Goal: Task Accomplishment & Management: Contribute content

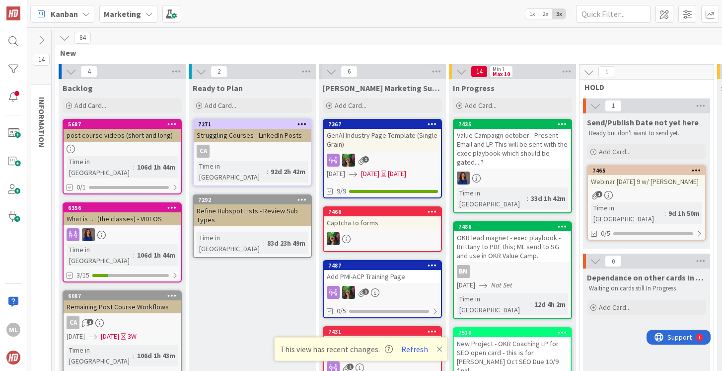
scroll to position [0, 303]
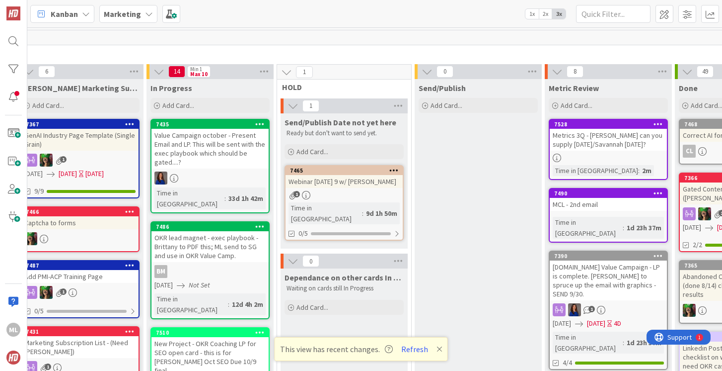
click at [609, 147] on div "Metrics 3Q - [PERSON_NAME] can you supply [DATE]/Savannah [DATE]?" at bounding box center [608, 140] width 117 height 22
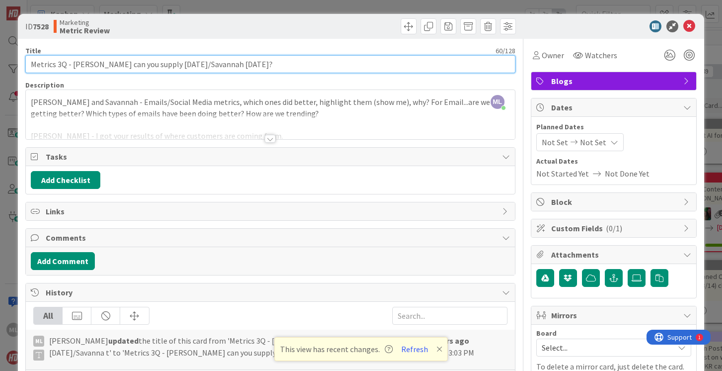
drag, startPoint x: 72, startPoint y: 64, endPoint x: 313, endPoint y: 73, distance: 241.6
click at [313, 73] on div "Title 60 / 128 Metrics 3Q - [PERSON_NAME] can you supply [DATE]/[GEOGRAPHIC_DAT…" at bounding box center [270, 250] width 490 height 422
type input "Metrics 3Q - [DATE]"
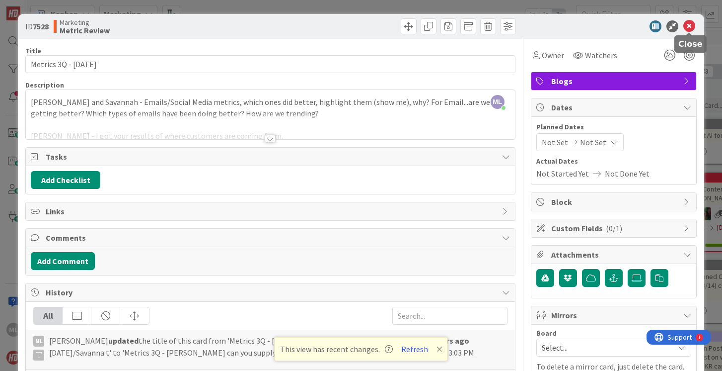
click at [690, 27] on icon at bounding box center [690, 26] width 12 height 12
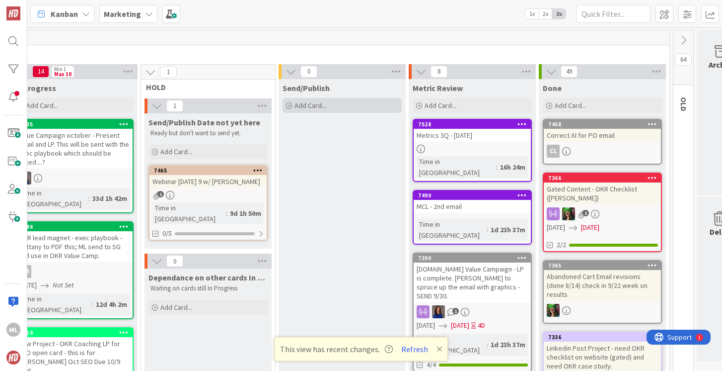
scroll to position [0, 466]
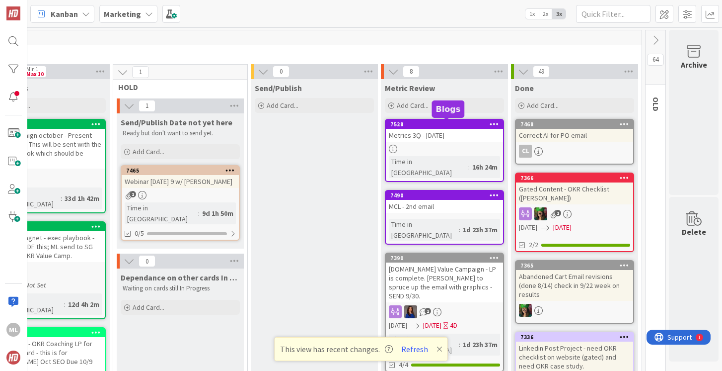
click at [426, 150] on div at bounding box center [444, 149] width 117 height 8
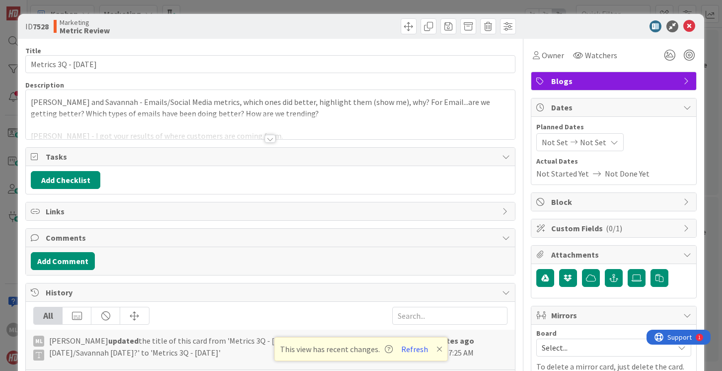
click at [272, 138] on div at bounding box center [270, 139] width 11 height 8
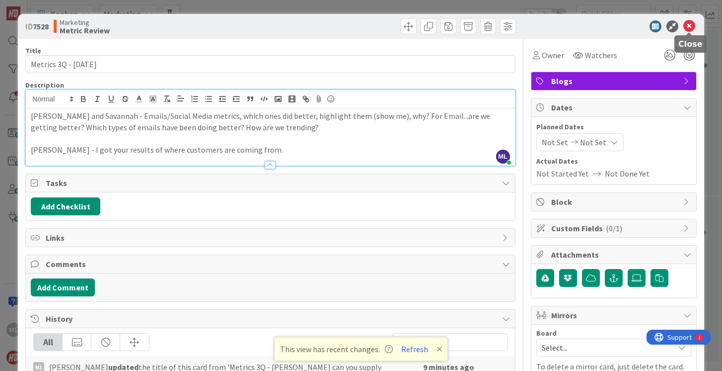
click at [688, 27] on icon at bounding box center [690, 26] width 12 height 12
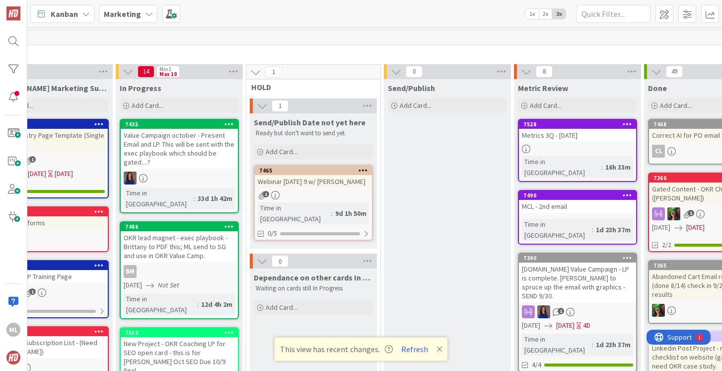
scroll to position [0, 315]
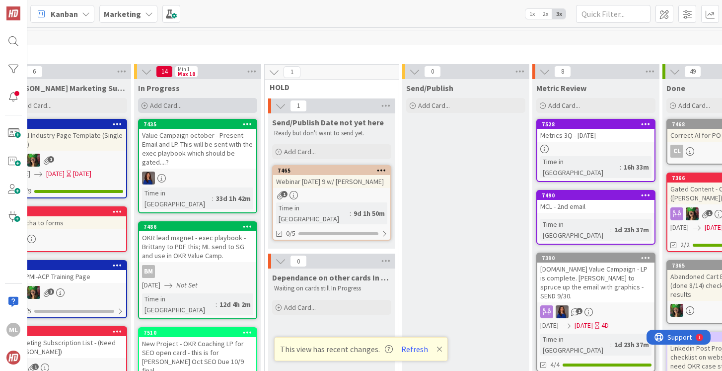
click at [175, 103] on span "Add Card..." at bounding box center [166, 105] width 32 height 9
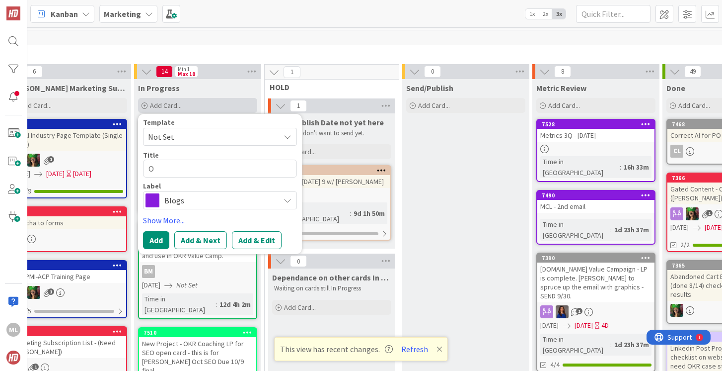
type textarea "x"
type textarea "O"
type textarea "x"
type textarea "OK"
type textarea "x"
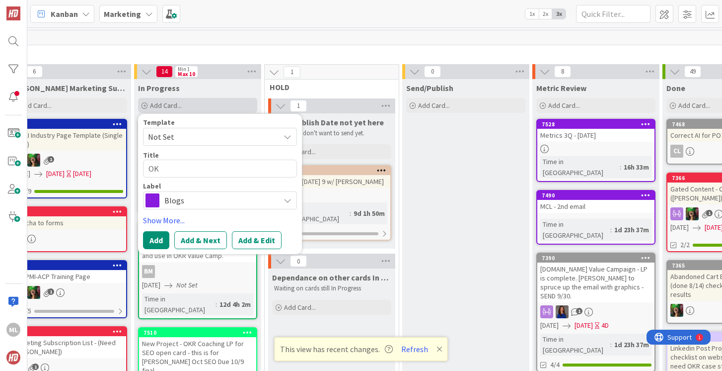
type textarea "OKR"
type textarea "x"
type textarea "OKR/"
type textarea "x"
type textarea "OKR/M"
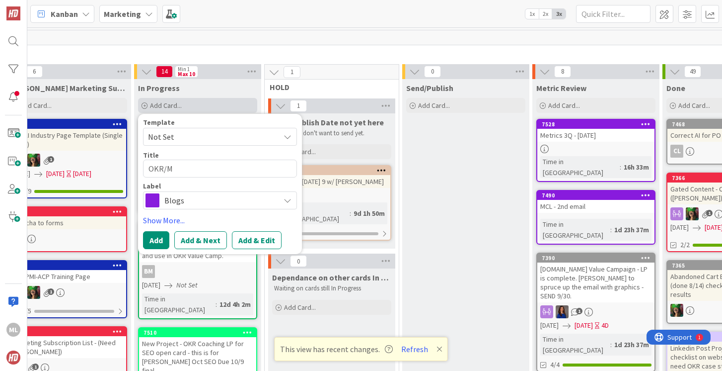
type textarea "x"
type textarea "OKR/MC"
type textarea "x"
type textarea "OKR/MCL"
type textarea "x"
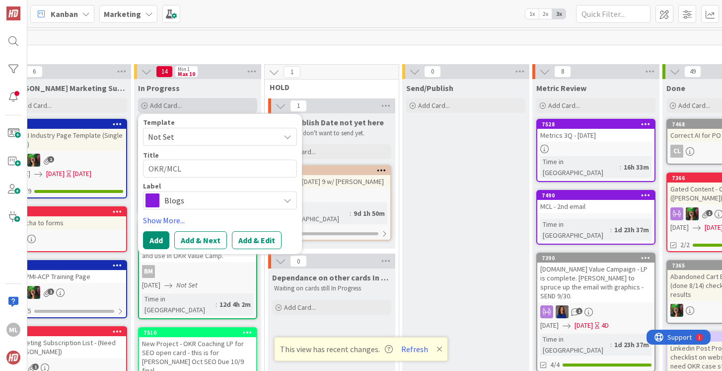
type textarea "OKR/MCL"
type textarea "x"
type textarea "OKR/MCL #"
type textarea "x"
type textarea "OKR/MCL #3"
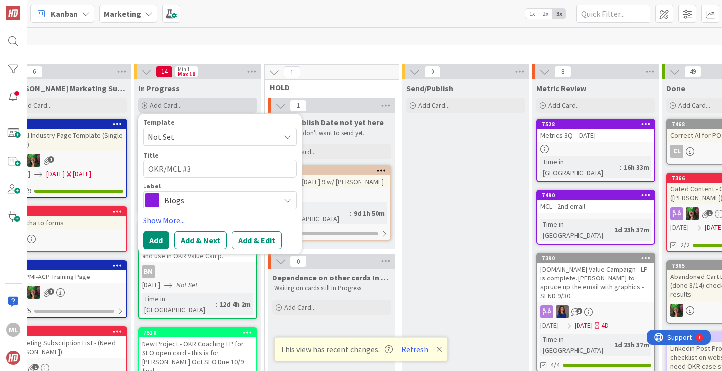
type textarea "x"
type textarea "OKR/MCL #"
type textarea "x"
type textarea "OKR/MCL #4"
type textarea "x"
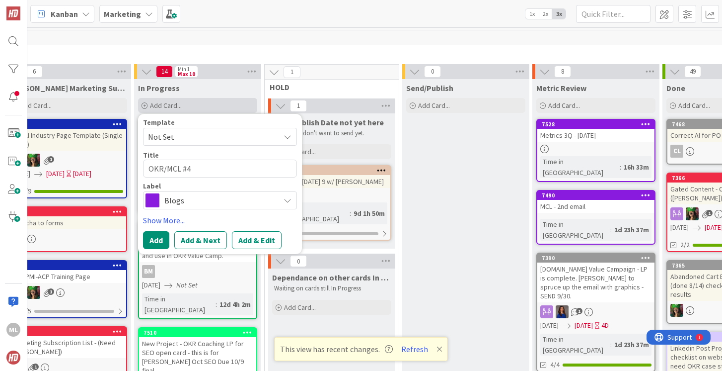
type textarea "OKR/MCL #4"
type textarea "x"
type textarea "OKR/MCL #4 -"
type textarea "x"
type textarea "OKR/MCL #4 -"
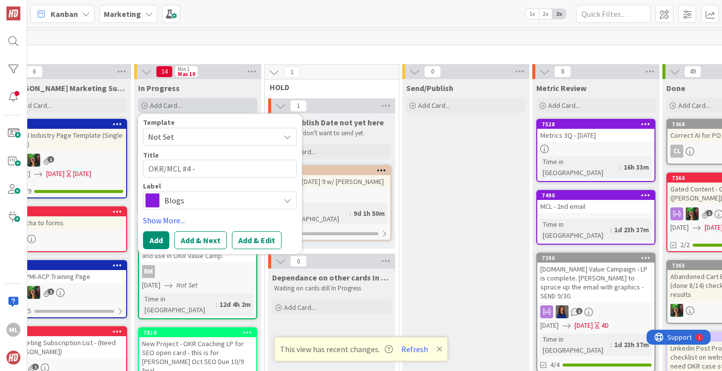
type textarea "x"
type textarea "OKR/MCL #4 - O"
type textarea "x"
type textarea "OKR/MCL #4 - Oc"
type textarea "x"
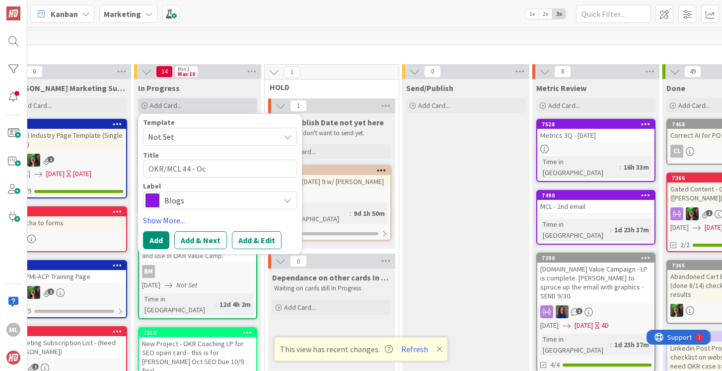
type textarea "OKR/MCL #4 - Oct"
type textarea "x"
type textarea "OKR/MCL #4 - Octo"
type textarea "x"
type textarea "OKR/MCL #4 - Octob"
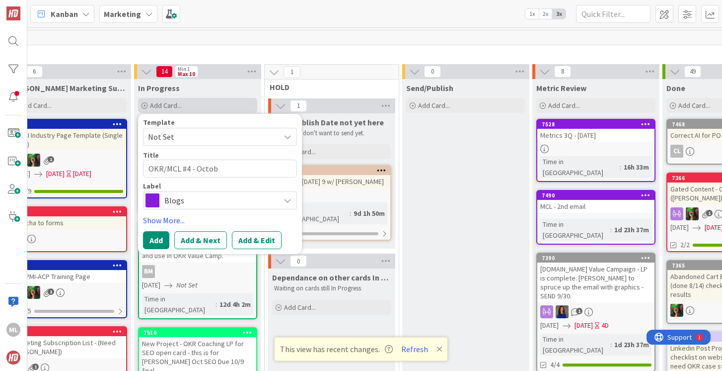
type textarea "x"
type textarea "OKR/MCL #4 - Octobe"
type textarea "x"
type textarea "OKR/MCL #4 - October"
type textarea "x"
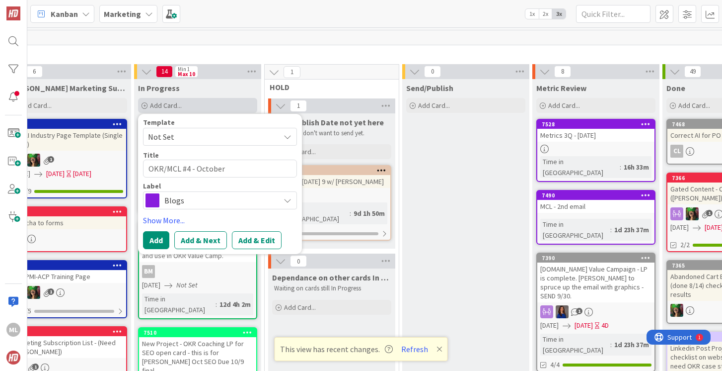
type textarea "OKR/MCL #4 - October"
type textarea "x"
type textarea "OKR/MCL #4 - [DATE]"
type textarea "x"
type textarea "OKR/MCL #[DATE]"
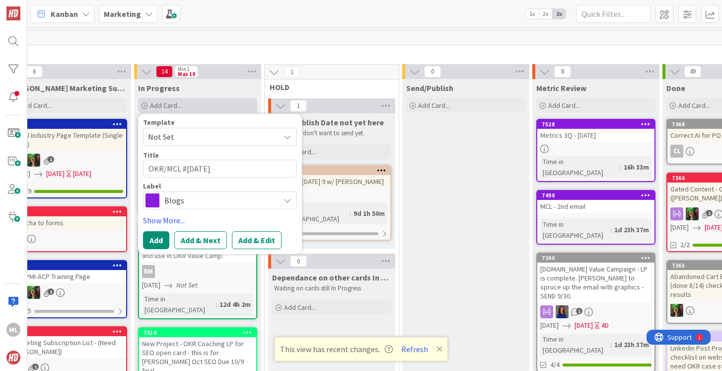
type textarea "x"
type textarea "OKR/MCL #[DATE]"
type textarea "x"
type textarea "OKR/MCL #[DATE] c"
type textarea "x"
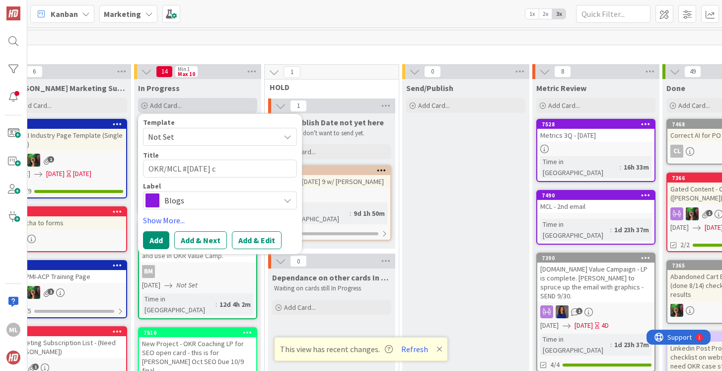
type textarea "OKR/MCL #[DATE] cl"
type textarea "x"
type textarea "OKR/MCL #[DATE] cla"
type textarea "x"
type textarea "OKR/MCL #[DATE] clas"
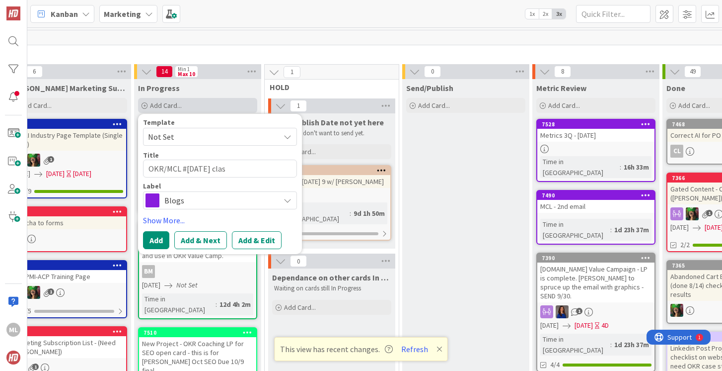
type textarea "x"
type textarea "OKR/MCL #[DATE] class"
type textarea "x"
type textarea "OKR/MCL #[DATE] class"
type textarea "x"
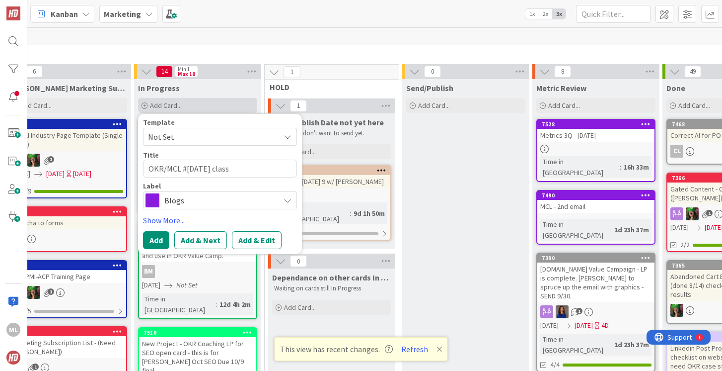
type textarea "OKR/MCL #[DATE] class b"
type textarea "x"
type textarea "OKR/MCL #[DATE] class bu"
type textarea "x"
type textarea "OKR/MCL #[DATE] class but"
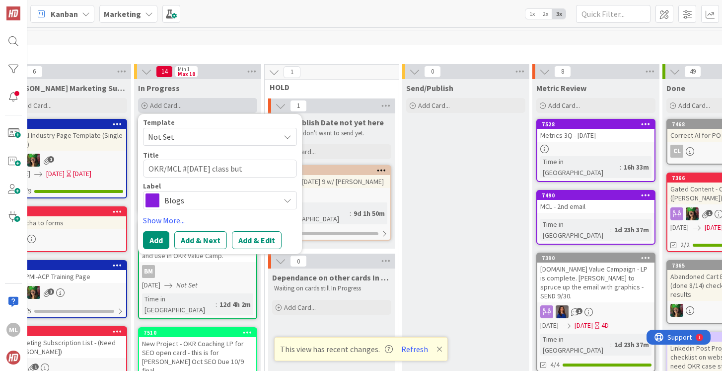
type textarea "x"
type textarea "OKR/MCL #[DATE] class but"
type textarea "x"
type textarea "OKR/MCL #[DATE] class but se"
type textarea "x"
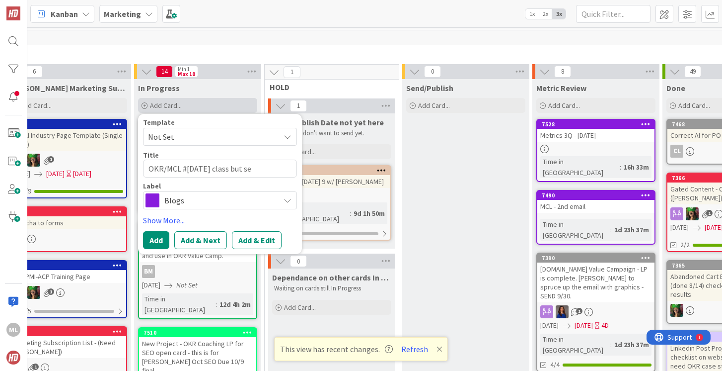
type textarea "OKR/MCL #[DATE] class but sen"
type textarea "x"
type textarea "OKR/MCL #[DATE] class but send"
type textarea "x"
type textarea "OKR/MCL #[DATE] class but send"
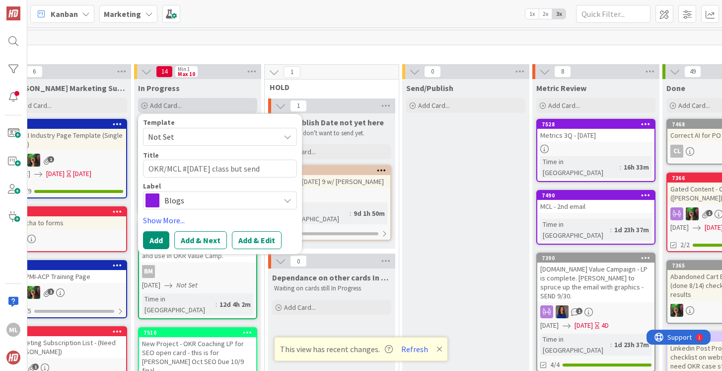
type textarea "x"
type textarea "OKR/MCL #[DATE] class but send 1"
type textarea "x"
type textarea "OKR/MCL #[DATE] class but send 10"
type textarea "x"
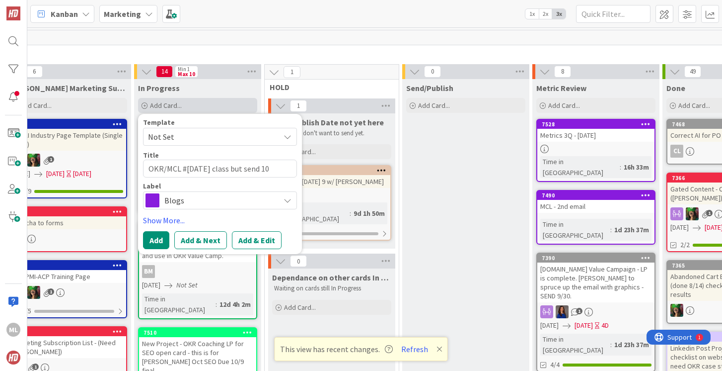
type textarea "OKR/MCL #[DATE] class but send 10/"
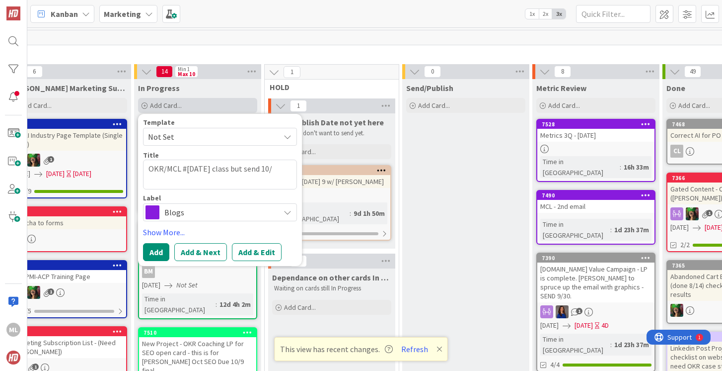
type textarea "x"
type textarea "OKR/MCL #[DATE] class but send 10/1"
type textarea "x"
type textarea "OKR/MCL #[DATE] class but send 10/16"
type textarea "x"
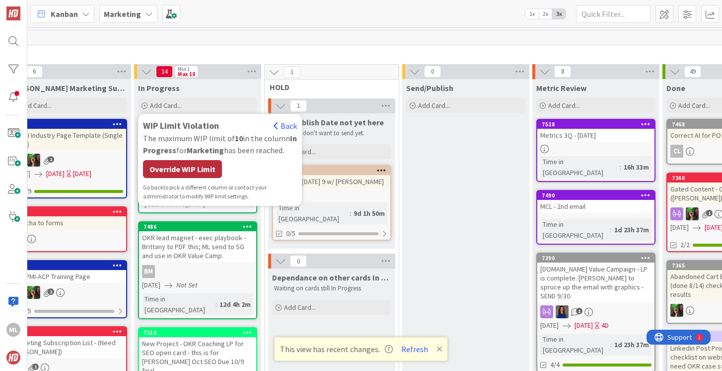
click at [208, 166] on div "Override WIP Limit" at bounding box center [182, 169] width 79 height 18
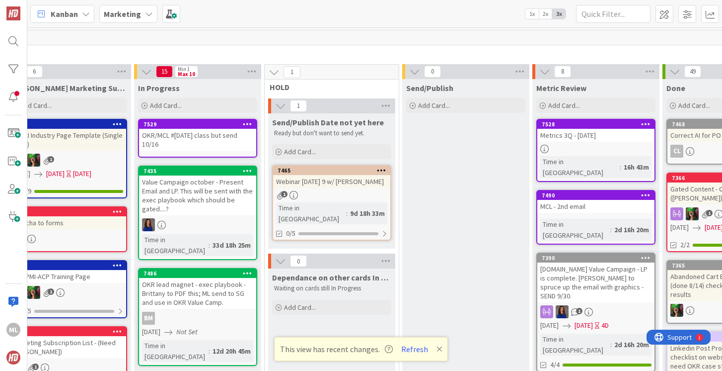
click at [176, 149] on div "OKR/MCL #[DATE] class but send 10/16" at bounding box center [197, 140] width 117 height 22
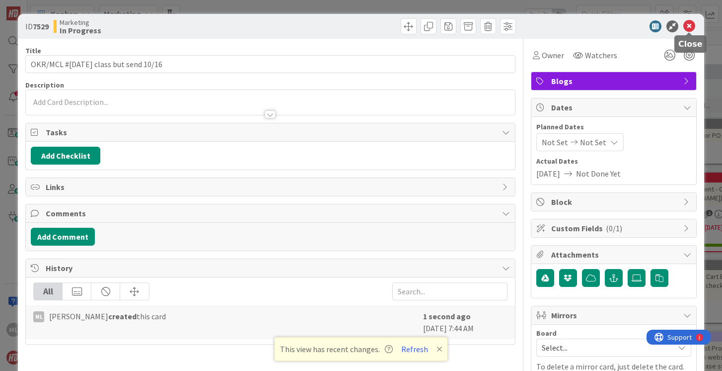
click at [689, 25] on icon at bounding box center [690, 26] width 12 height 12
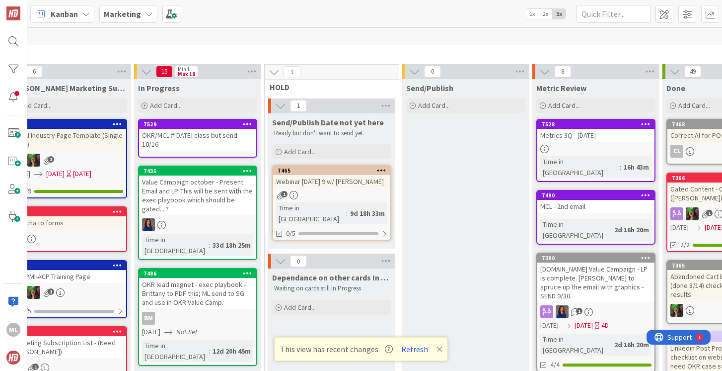
click at [198, 139] on div "OKR/MCL #[DATE] class but send 10/16" at bounding box center [197, 140] width 117 height 22
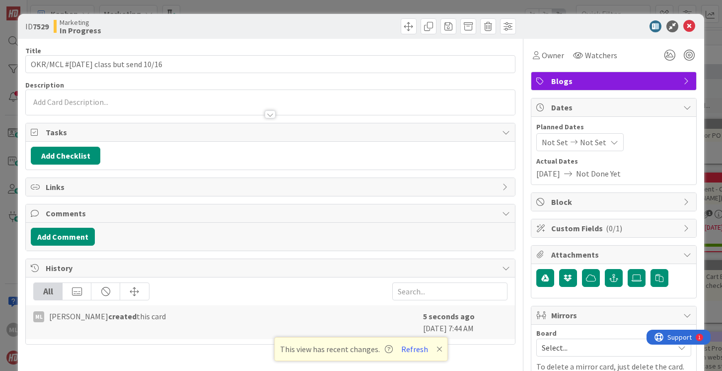
click at [555, 78] on span "Blogs" at bounding box center [614, 81] width 127 height 12
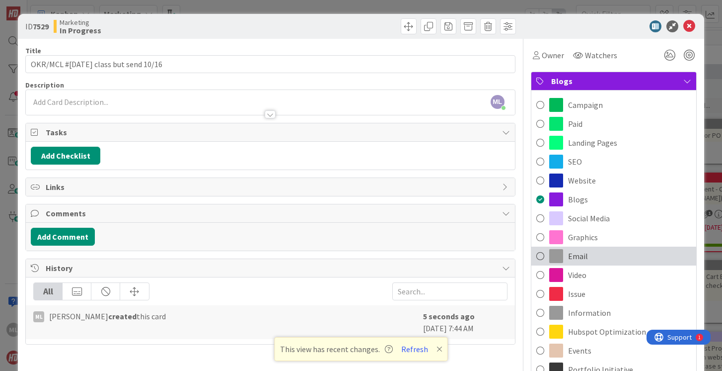
click at [540, 255] on span at bounding box center [540, 255] width 8 height 15
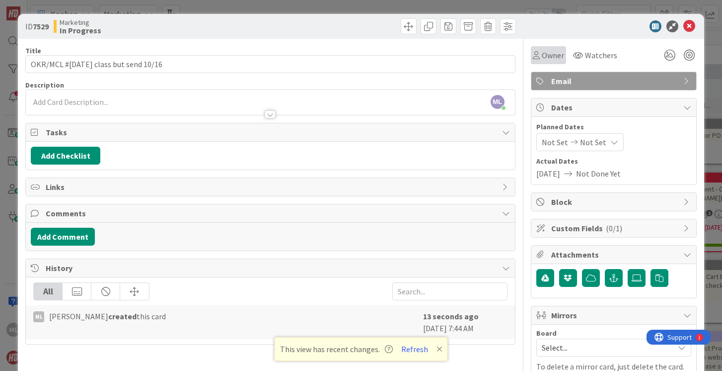
click at [548, 53] on span "Owner" at bounding box center [553, 55] width 22 height 12
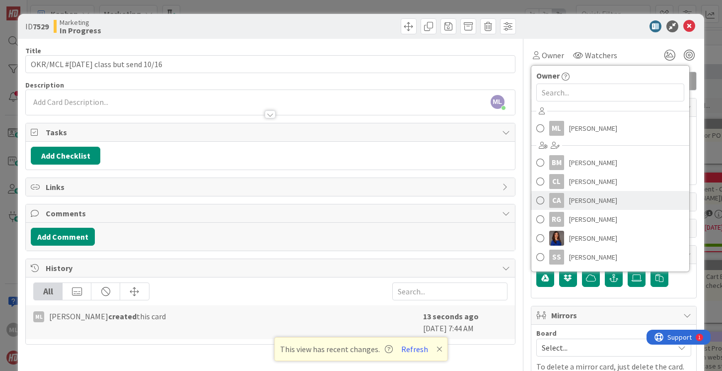
click at [539, 200] on span at bounding box center [540, 200] width 8 height 15
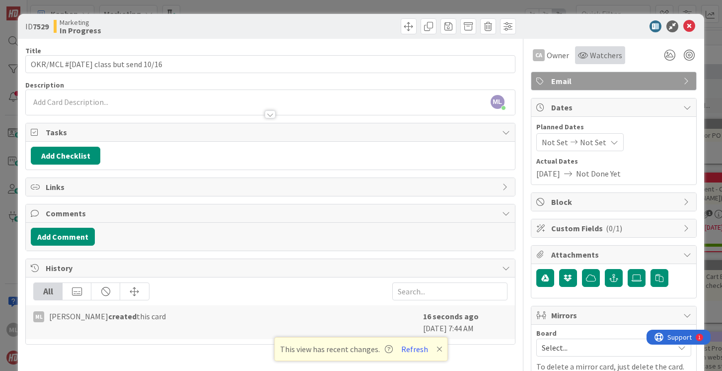
click at [603, 55] on span "Watchers" at bounding box center [606, 55] width 32 height 12
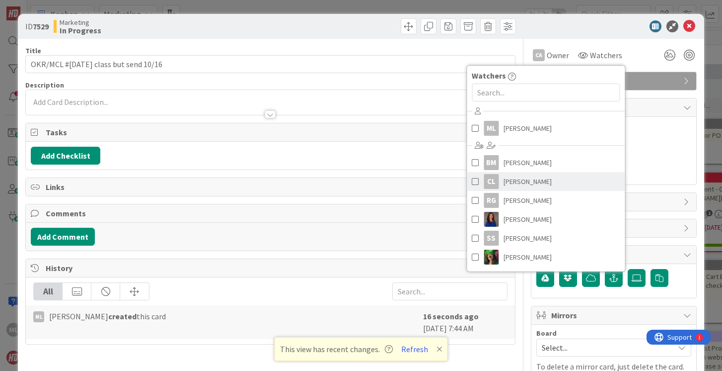
click at [473, 180] on span at bounding box center [475, 181] width 7 height 15
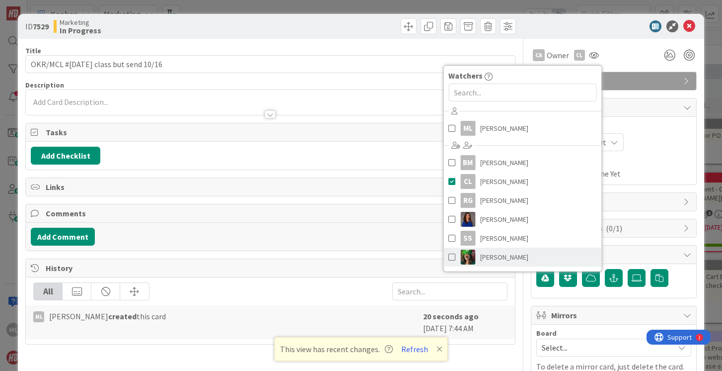
click at [451, 255] on span at bounding box center [452, 256] width 7 height 15
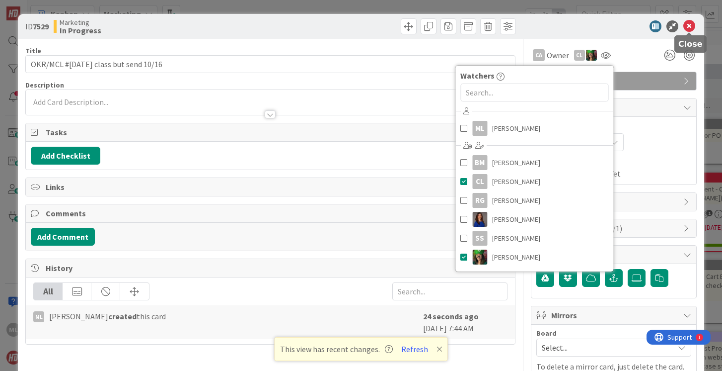
click at [690, 24] on icon at bounding box center [690, 26] width 12 height 12
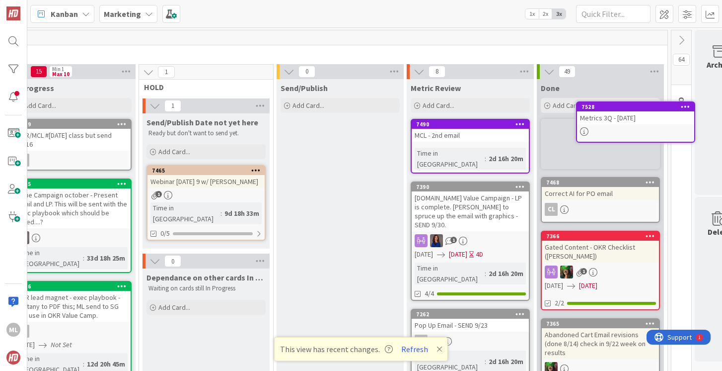
scroll to position [0, 466]
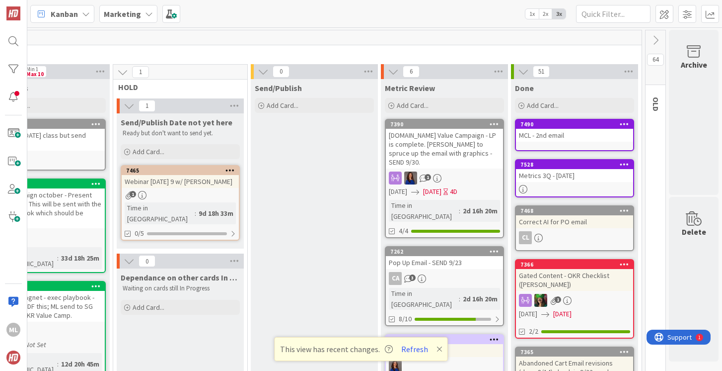
click at [449, 135] on div "[DOMAIN_NAME] Value Campaign - LP is complete. [PERSON_NAME] to spruce up the e…" at bounding box center [444, 149] width 117 height 40
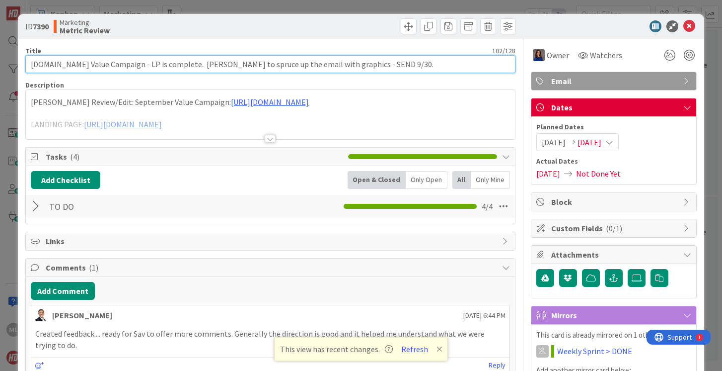
click at [394, 63] on input "[DOMAIN_NAME] Value Campaign - LP is complete. [PERSON_NAME] to spruce up the e…" at bounding box center [270, 64] width 490 height 18
click at [119, 62] on input "[DOMAIN_NAME] Value Campaign - LP is complete. [PERSON_NAME] to spruce up the e…" at bounding box center [270, 64] width 490 height 18
type input "[DOMAIN_NAME] Value Campaign -Why did this not perform well? [PERSON_NAME] to i…"
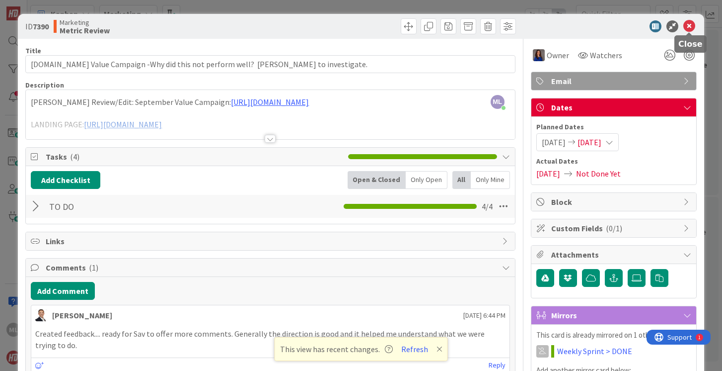
click at [688, 26] on icon at bounding box center [690, 26] width 12 height 12
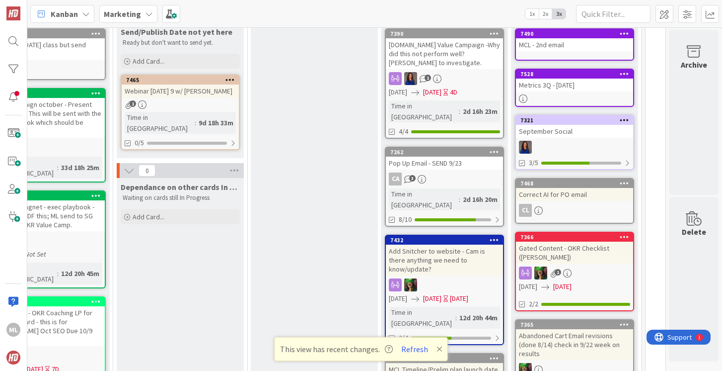
scroll to position [98, 466]
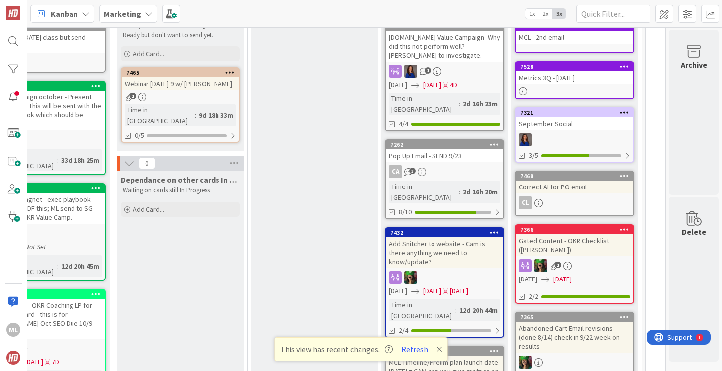
click at [456, 152] on div "7262 Pop Up Email - SEND 9/23 CA 3 Time in [GEOGRAPHIC_DATA] : 2d 16h 20m 8/10" at bounding box center [444, 179] width 119 height 80
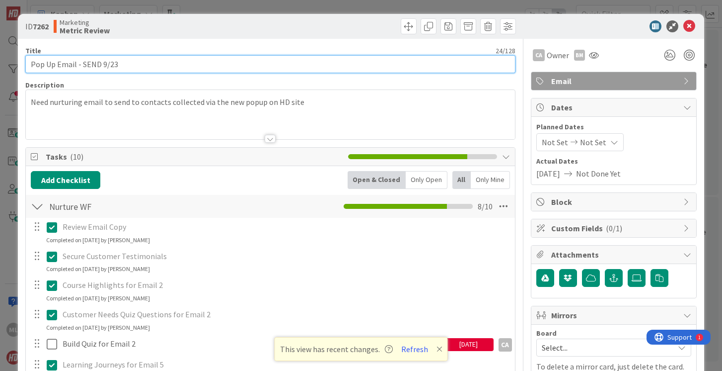
click at [136, 61] on input "Pop Up Email - SEND 9/23" at bounding box center [270, 64] width 490 height 18
type input "Pop Up Email - SEND 9/23 - review status next week?"
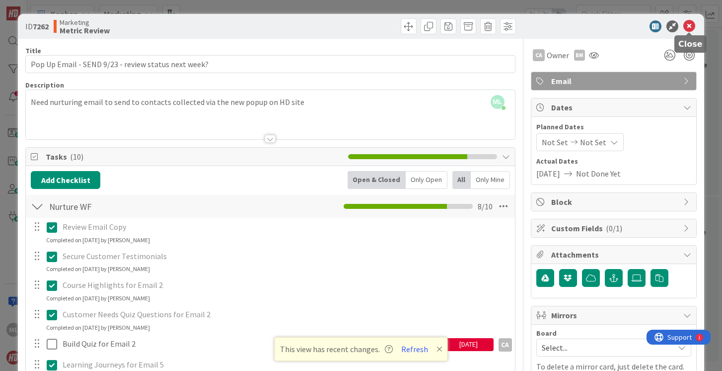
click at [690, 27] on icon at bounding box center [690, 26] width 12 height 12
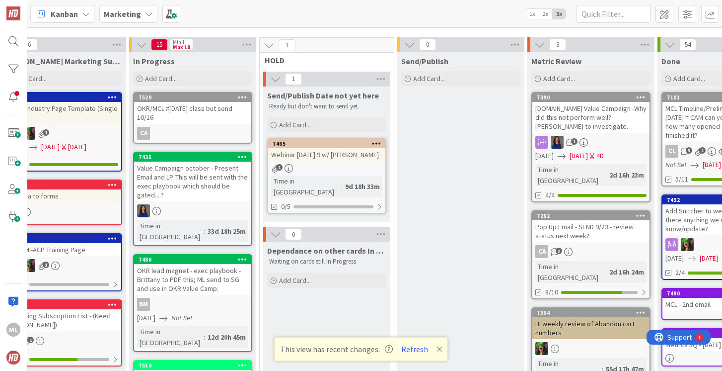
scroll to position [16, 320]
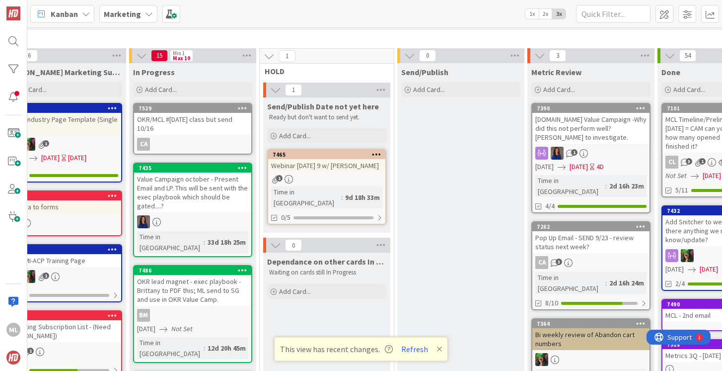
drag, startPoint x: 426, startPoint y: 234, endPoint x: 566, endPoint y: 7, distance: 267.2
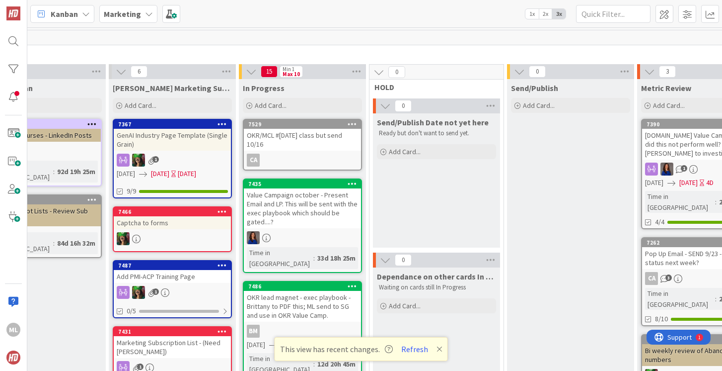
scroll to position [0, 204]
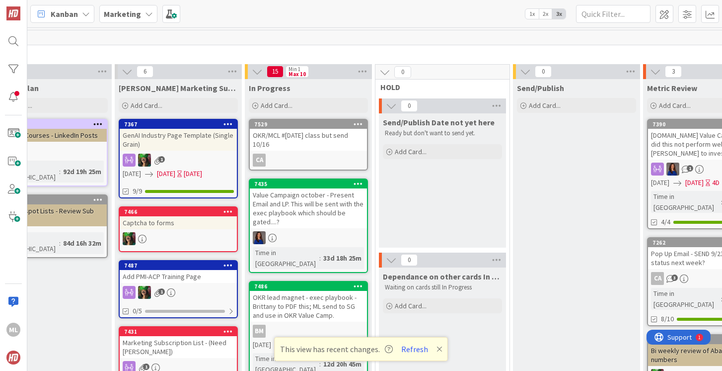
click at [302, 215] on div "Value Campaign october - Present Email and LP. This will be sent with the exec …" at bounding box center [308, 208] width 117 height 40
click at [302, 215] on div "14 INFORMATION 85 New 4 Backlog Add Card... 5687 post course videos (short and …" at bounding box center [374, 198] width 695 height 343
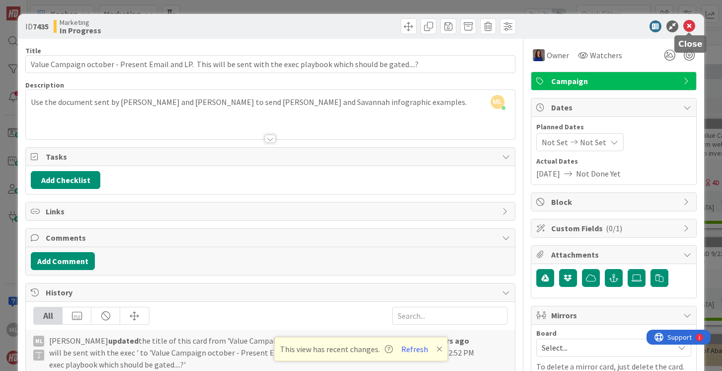
click at [688, 24] on icon at bounding box center [690, 26] width 12 height 12
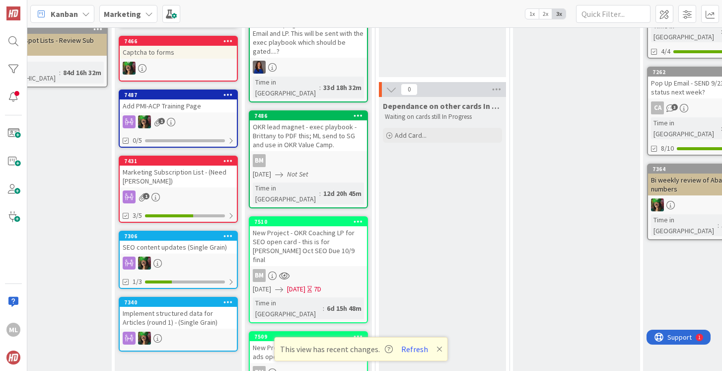
scroll to position [174, 204]
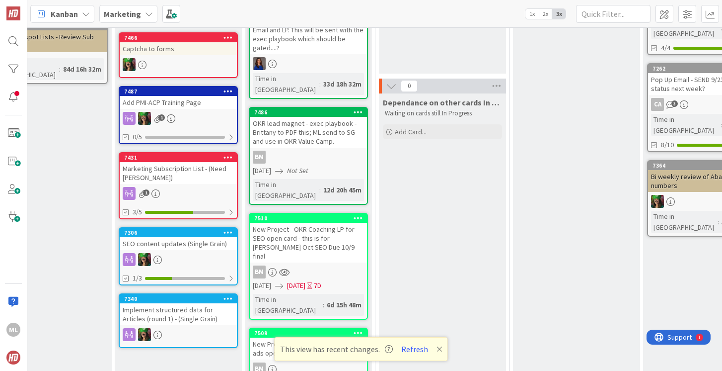
click at [288, 337] on div "New Project - LP for MCL for google ads open card" at bounding box center [308, 348] width 117 height 22
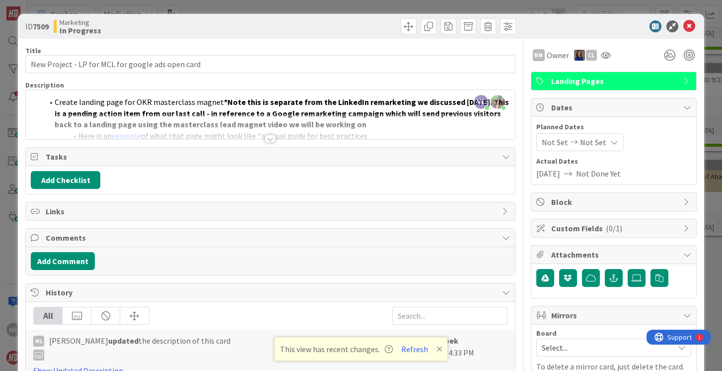
click at [371, 110] on div "Create landing page for OKR masterclass magnet *Note this is separate from the …" at bounding box center [270, 116] width 489 height 45
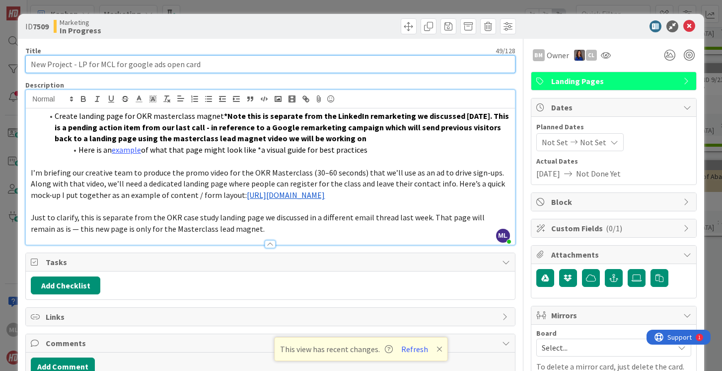
click at [216, 61] on input "New Project - LP for MCL for google ads open card" at bounding box center [270, 64] width 490 height 18
type input "New Project - LP for MCL for google ads open card - [PERSON_NAME] need to revamp"
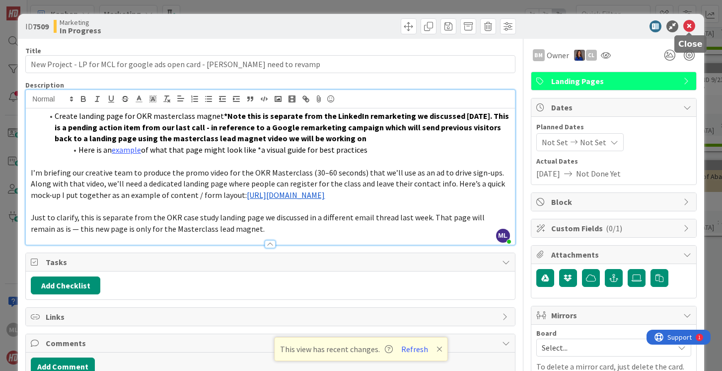
click at [690, 23] on icon at bounding box center [690, 26] width 12 height 12
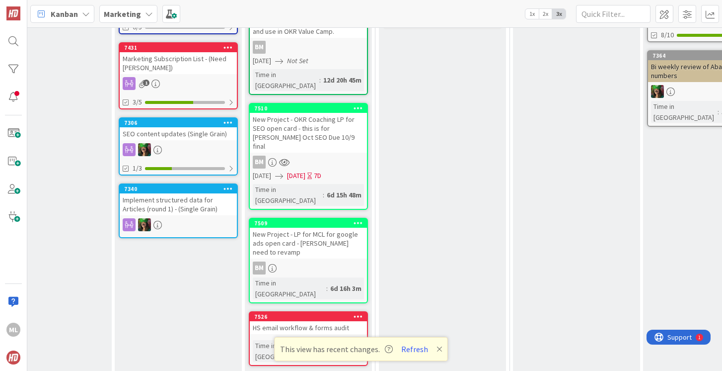
scroll to position [284, 204]
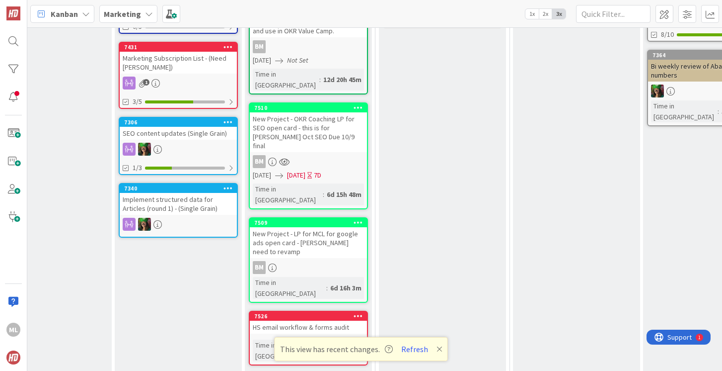
click at [310, 320] on div "HS email workflow & forms audit" at bounding box center [308, 326] width 117 height 13
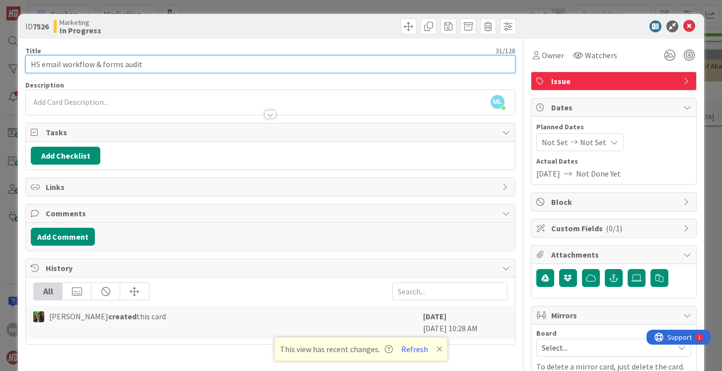
click at [164, 65] on input "HS email workflow & forms audit" at bounding box center [270, 64] width 490 height 18
type input "HS email workflow & forms audit - revisit end of october - [PERSON_NAME] to pro…"
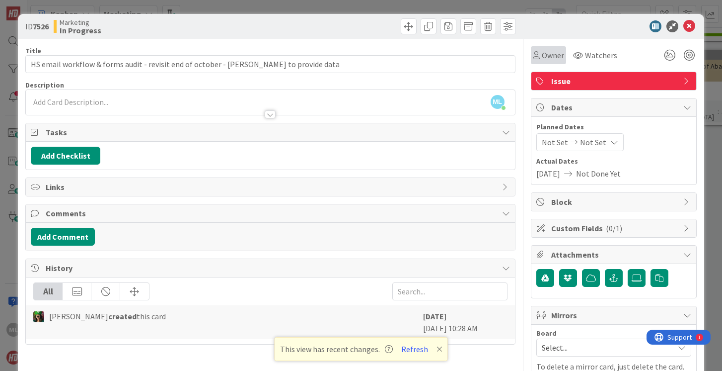
click at [552, 57] on span "Owner" at bounding box center [553, 55] width 22 height 12
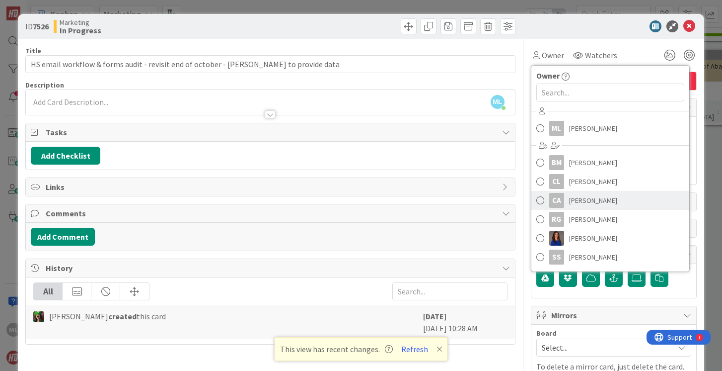
click at [541, 201] on span at bounding box center [540, 200] width 8 height 15
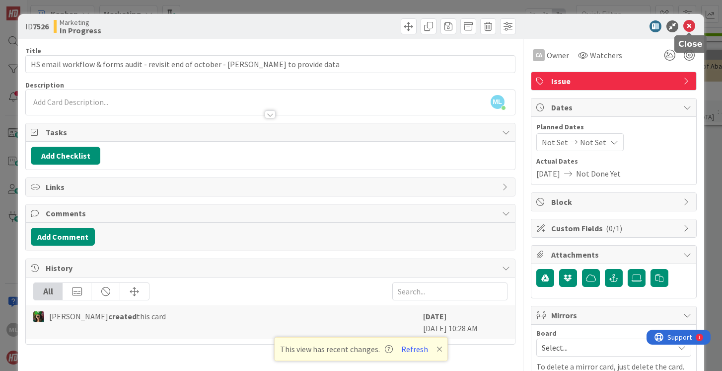
click at [691, 26] on icon at bounding box center [690, 26] width 12 height 12
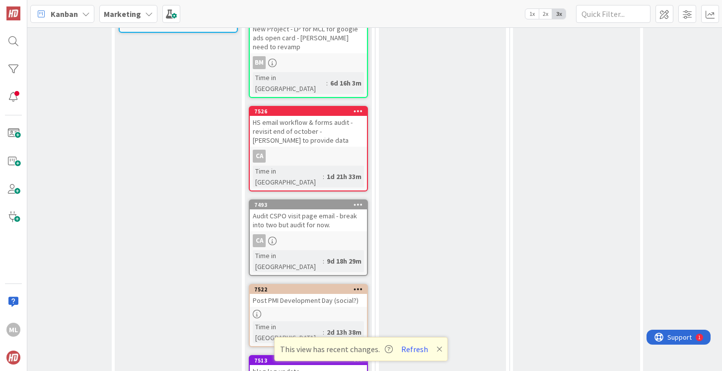
scroll to position [488, 204]
click at [317, 210] on div "Audit CSPO visit page email - break into two but audit for now." at bounding box center [308, 221] width 117 height 22
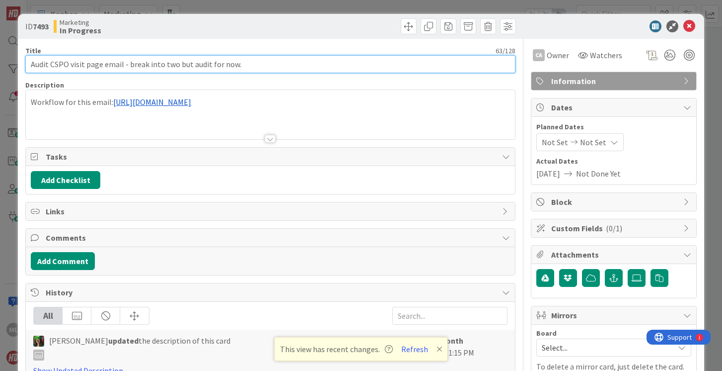
click at [247, 65] on input "Audit CSPO visit page email - break into two but audit for now." at bounding box center [270, 64] width 490 height 18
type input "Audit CSPO visit page email - break into two but audit for now."
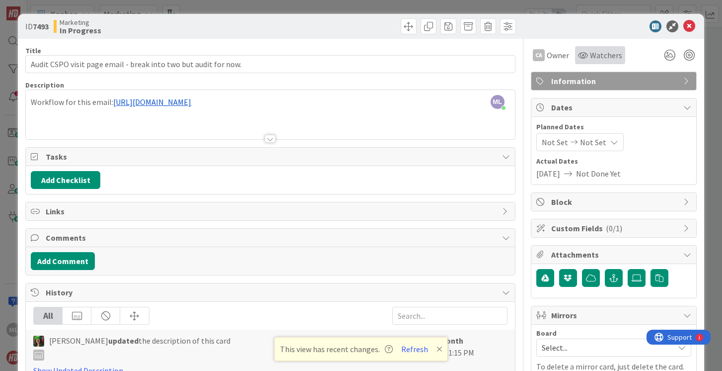
click at [598, 55] on span "Watchers" at bounding box center [606, 55] width 32 height 12
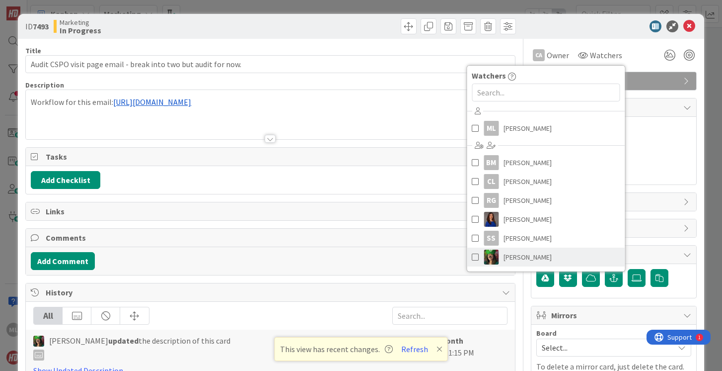
click at [472, 255] on span at bounding box center [475, 256] width 7 height 15
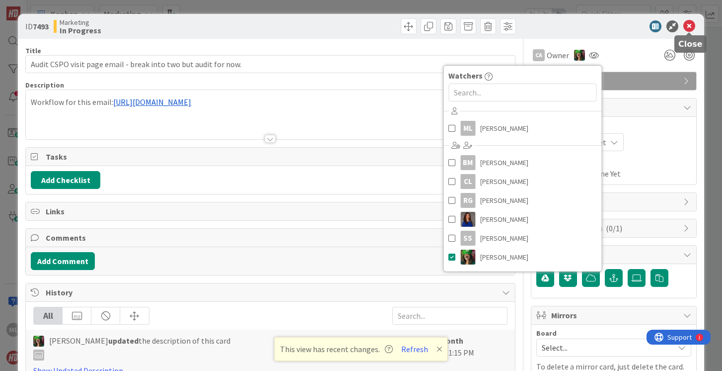
click at [692, 25] on icon at bounding box center [690, 26] width 12 height 12
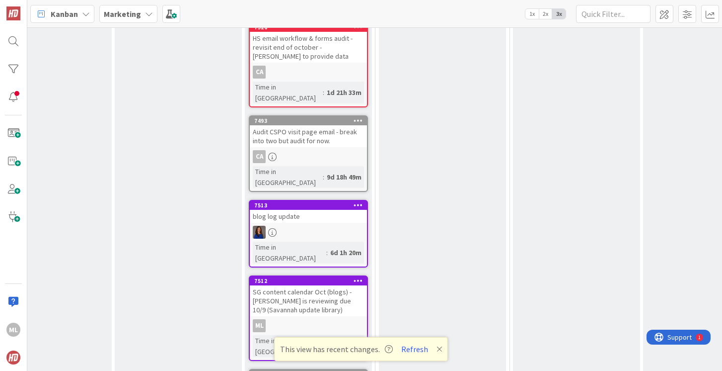
scroll to position [571, 204]
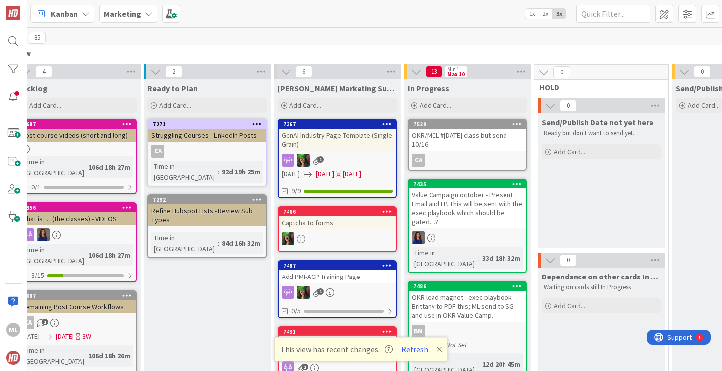
scroll to position [0, 42]
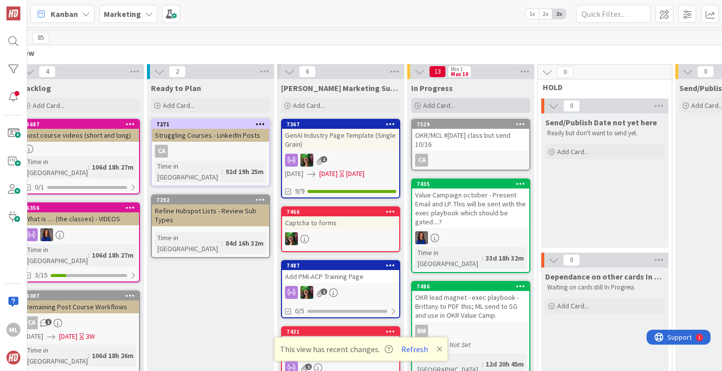
click at [440, 104] on span "Add Card..." at bounding box center [439, 105] width 32 height 9
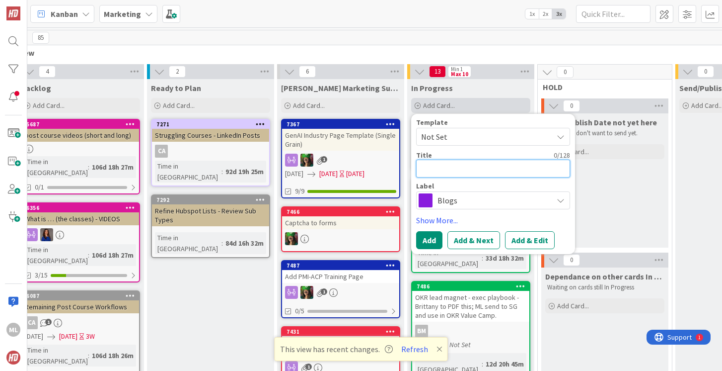
type textarea "x"
type textarea "P"
type textarea "x"
type textarea "Pr"
type textarea "x"
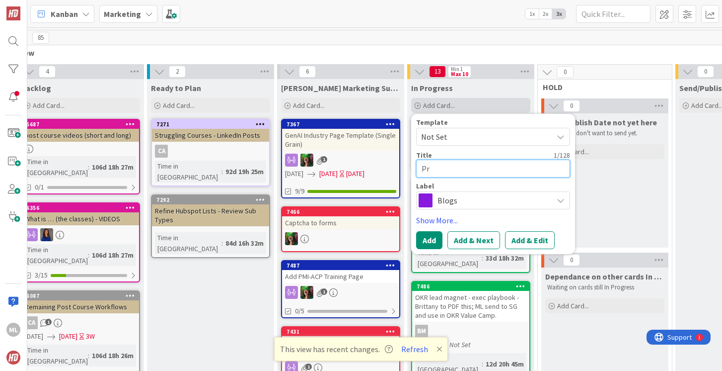
type textarea "Pro"
type textarea "x"
type textarea "Proj"
type textarea "x"
type textarea "Proje"
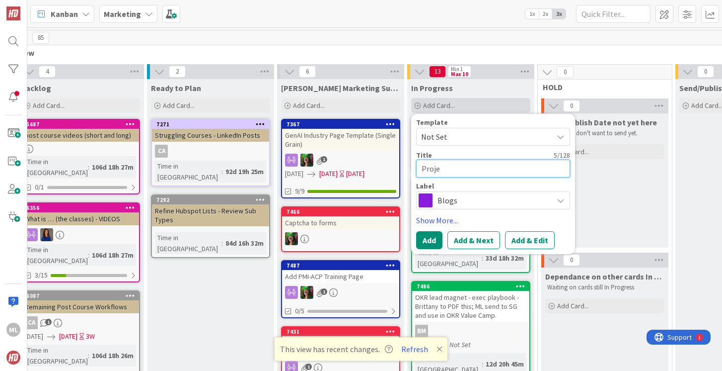
type textarea "x"
type textarea "Projec"
type textarea "x"
type textarea "Project"
type textarea "x"
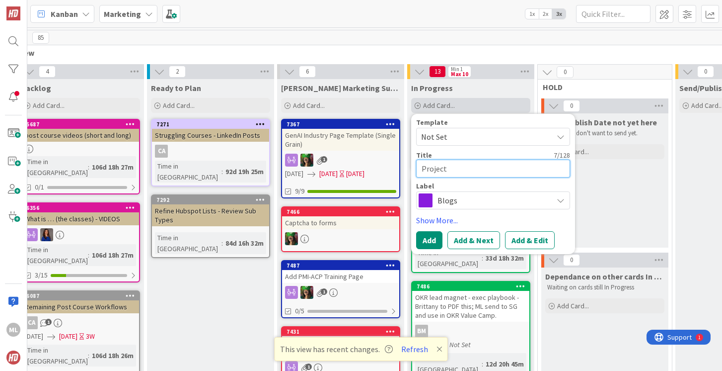
type textarea "Project:"
type textarea "x"
type textarea "Project:"
type textarea "x"
type textarea "Project:"
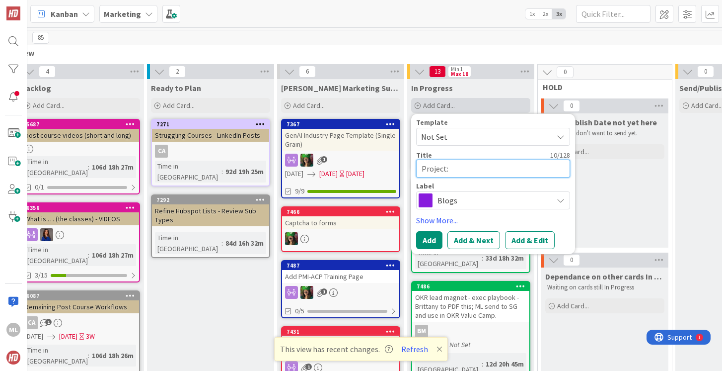
type textarea "x"
type textarea "Project: A"
type textarea "x"
type textarea "Project: Ad"
type textarea "x"
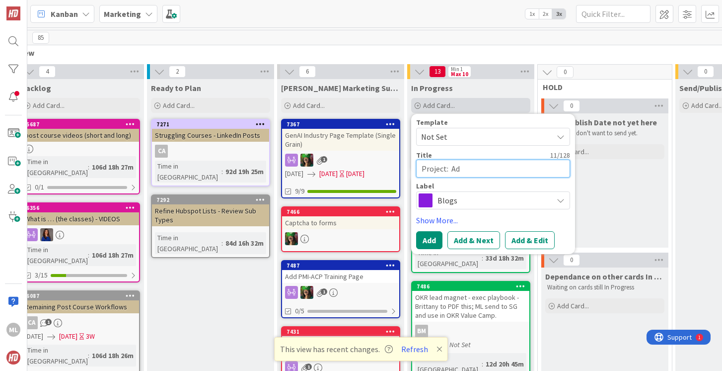
type textarea "Project: Add"
type textarea "x"
type textarea "Project: Add"
type textarea "x"
type textarea "Project: Add a"
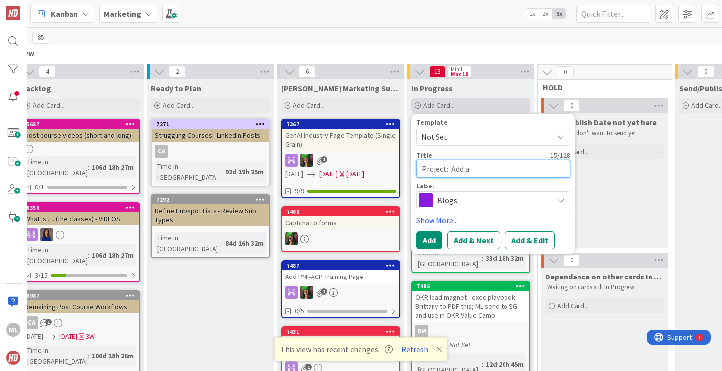
type textarea "x"
type textarea "Project: Add al"
type textarea "x"
type textarea "Project: Add all"
type textarea "x"
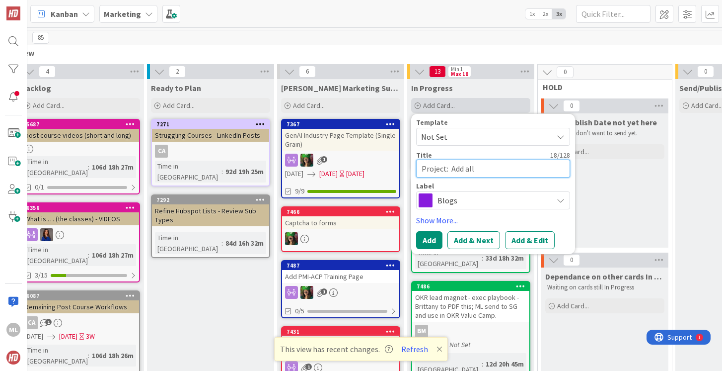
type textarea "Project: Add all w"
type textarea "x"
type textarea "Project: Add all wo"
type textarea "x"
type textarea "Project: Add all wor"
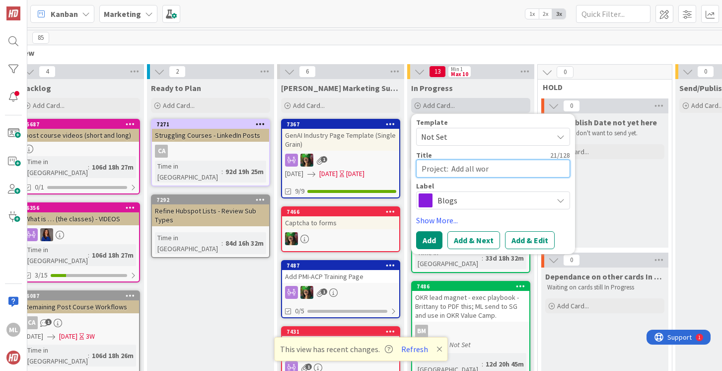
type textarea "x"
type textarea "Project: Add all work"
type textarea "x"
type textarea "Project: Add all work/"
type textarea "x"
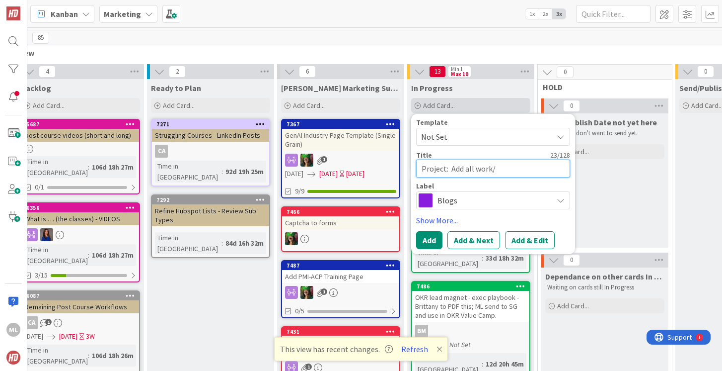
type textarea "Project: Add all work/d"
type textarea "x"
type textarea "Project: Add all work/do"
type textarea "x"
type textarea "Project: Add all work/doc"
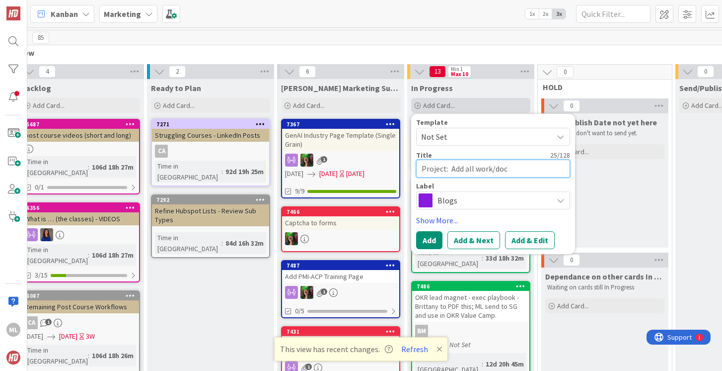
type textarea "x"
type textarea "Project: Add all work/docu"
type textarea "x"
type textarea "Project: Add all work/docume"
type textarea "x"
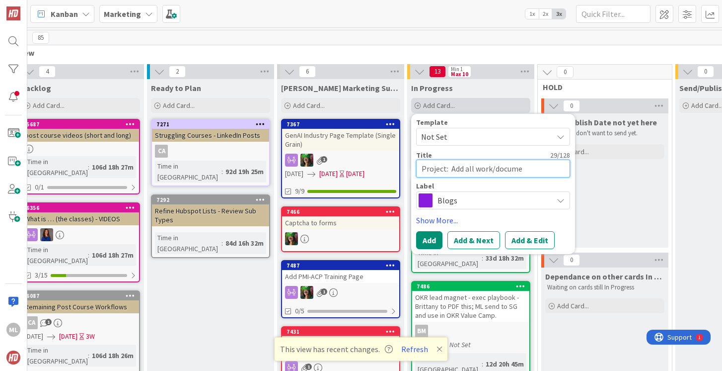
type textarea "Project: Add all work/documen"
type textarea "x"
type textarea "Project: Add all work/document"
type textarea "x"
type textarea "Project: Add all work/documents"
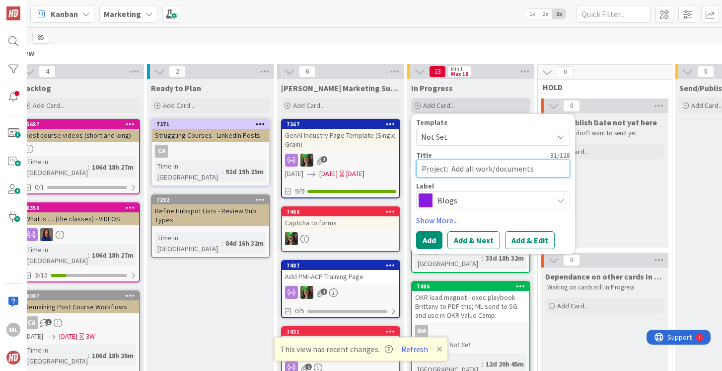
type textarea "x"
type textarea "Project: Add all work/documents"
type textarea "x"
type textarea "Project: Add all work/documents do"
type textarea "x"
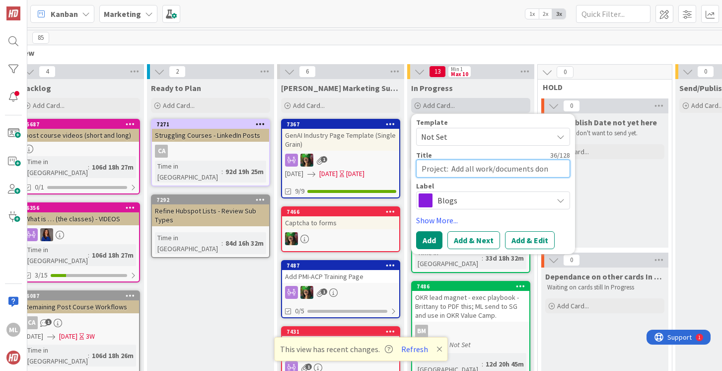
type textarea "Project: Add all work/documents done"
type textarea "x"
type textarea "Project: Add all work/documents done"
type textarea "x"
type textarea "Project: Add all work/documents done i"
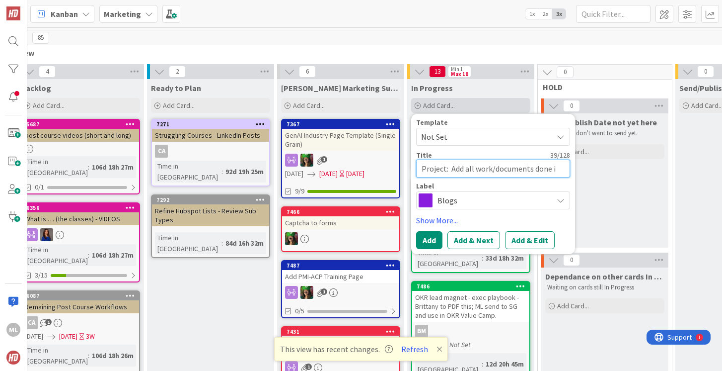
type textarea "x"
type textarea "Project: Add all work/documents done in"
type textarea "x"
type textarea "Project: Add all work/documents done int"
type textarea "x"
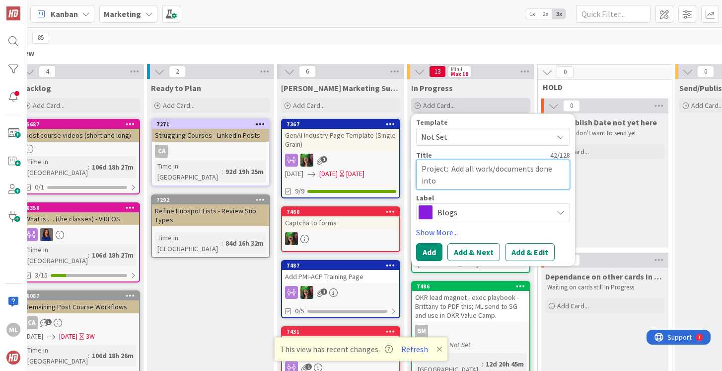
type textarea "Project: Add all work/documents done into"
type textarea "x"
type textarea "Project: Add all work/documents done into G"
type textarea "x"
type textarea "Project: Add all work/documents done into G"
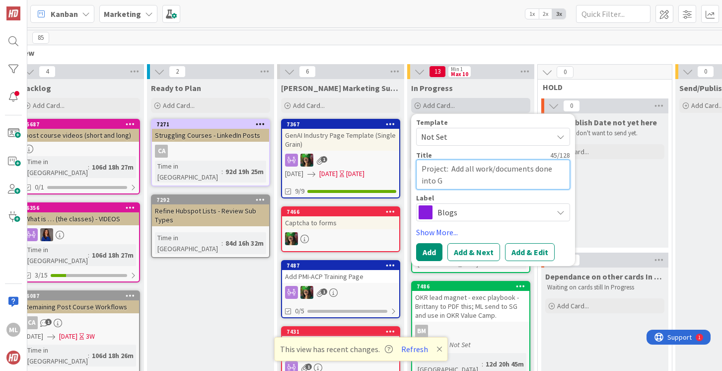
type textarea "x"
type textarea "Project: Add all work/documents done into G D"
type textarea "x"
type textarea "Project: Add all work/documents done into G Dr"
type textarea "x"
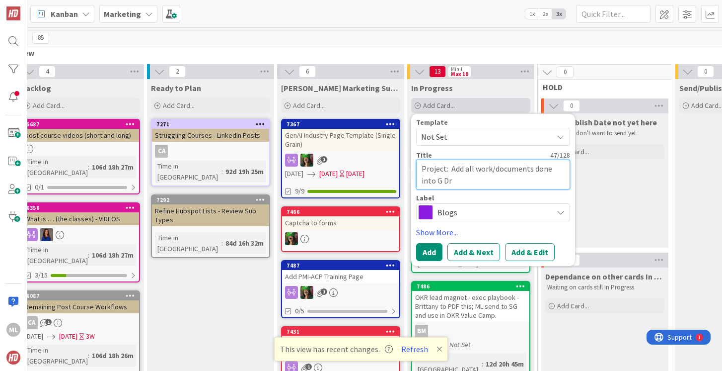
type textarea "Project: Add all work/documents done into G Dri"
type textarea "x"
type textarea "Project: Add all work/documents done into G Driv"
type textarea "x"
type textarea "Project: Add all work/documents done into G Drive"
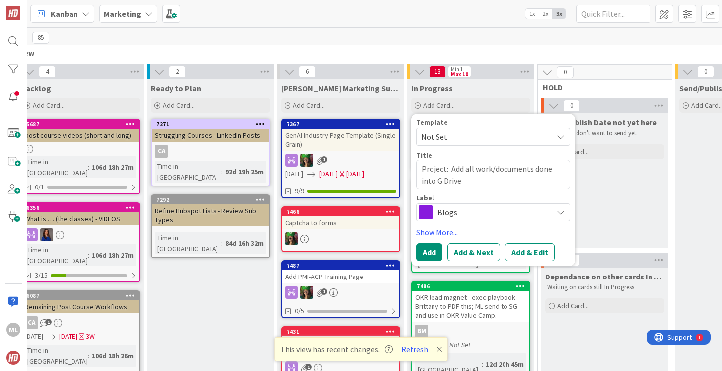
click at [457, 210] on span "Blogs" at bounding box center [493, 212] width 110 height 14
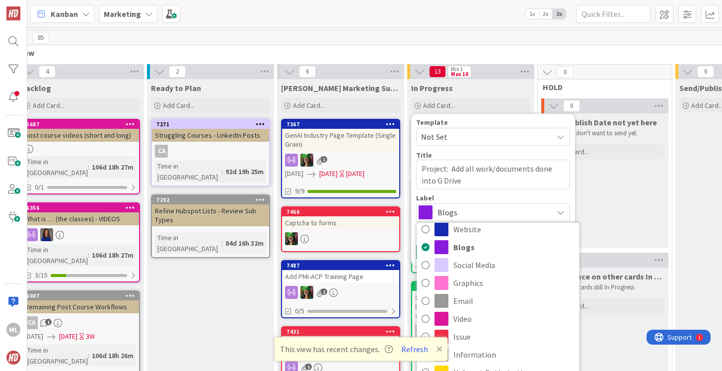
scroll to position [128, 0]
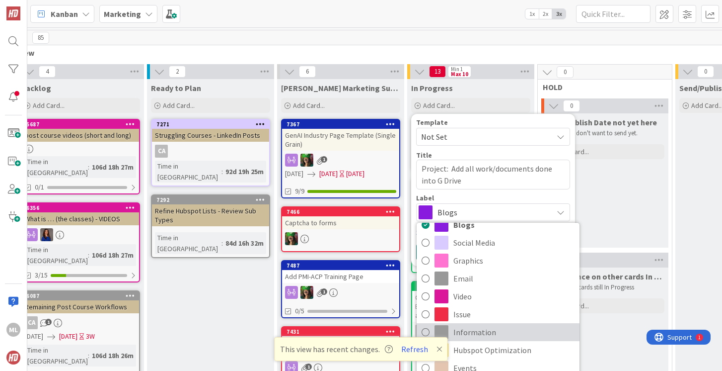
click at [427, 331] on icon at bounding box center [426, 331] width 8 height 15
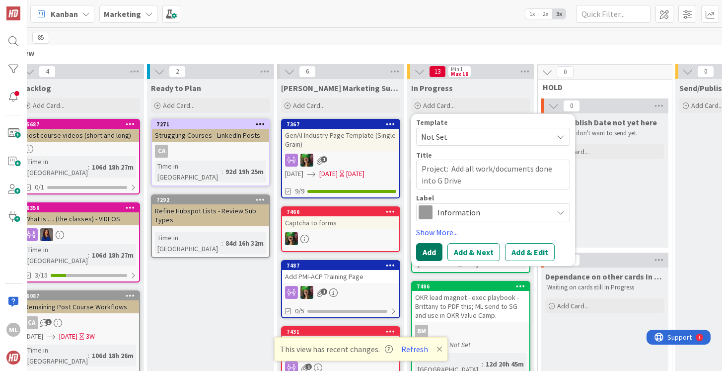
click at [427, 252] on button "Add" at bounding box center [429, 252] width 26 height 18
type textarea "x"
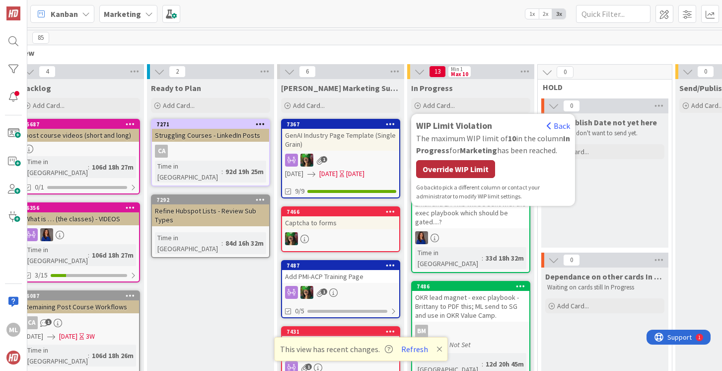
click at [462, 172] on div "Override WIP Limit" at bounding box center [455, 169] width 79 height 18
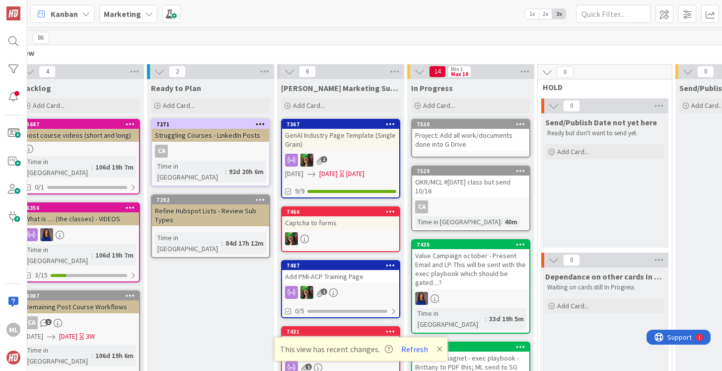
click at [437, 137] on div "Project: Add all work/documents done into G Drive" at bounding box center [470, 140] width 117 height 22
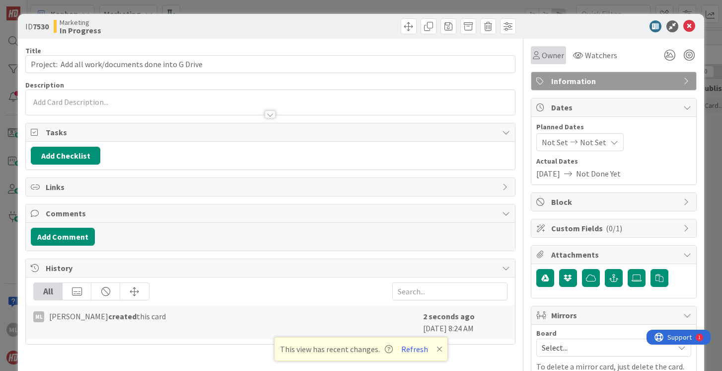
click at [548, 52] on span "Owner" at bounding box center [553, 55] width 22 height 12
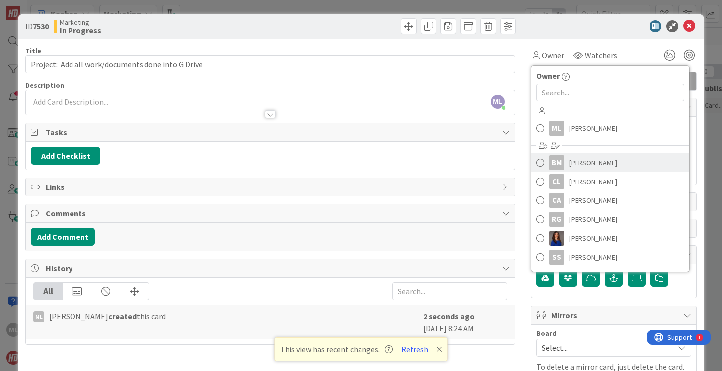
click at [538, 161] on span at bounding box center [540, 162] width 8 height 15
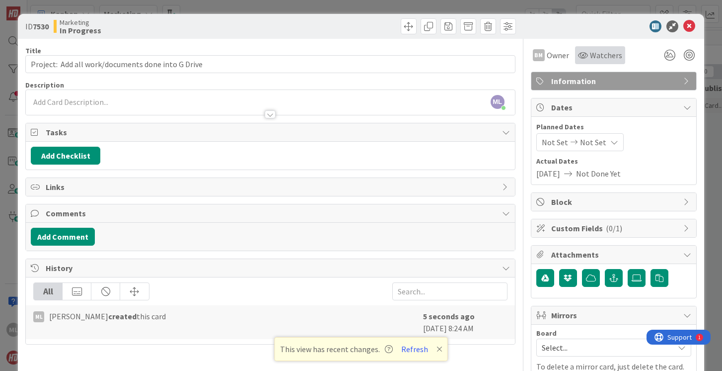
click at [606, 54] on span "Watchers" at bounding box center [606, 55] width 32 height 12
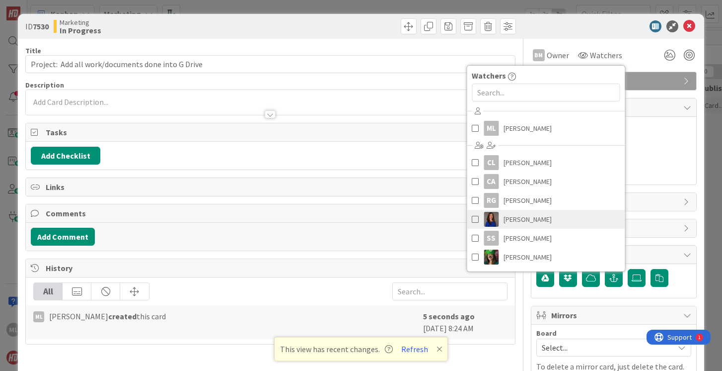
click at [472, 218] on span at bounding box center [475, 219] width 7 height 15
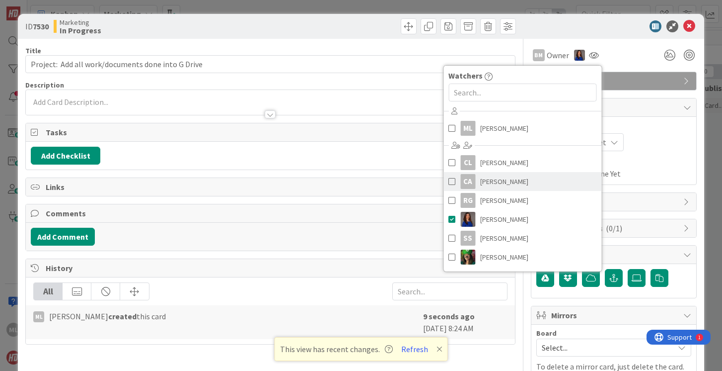
click at [453, 179] on span at bounding box center [452, 181] width 7 height 15
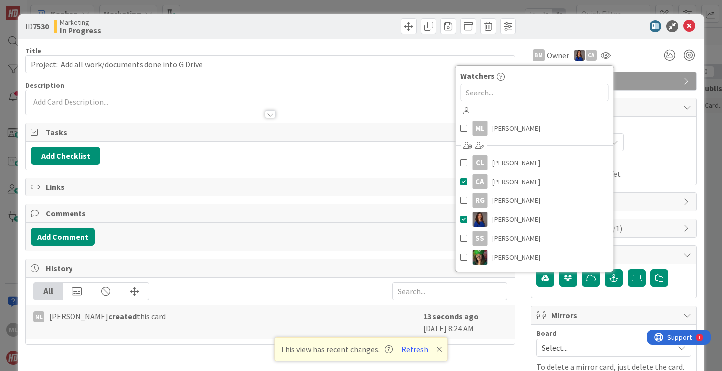
click at [640, 57] on div "BM Owner Owner Remove Set as Watcher ML [PERSON_NAME] BM [PERSON_NAME] [PERSON_…" at bounding box center [614, 55] width 166 height 18
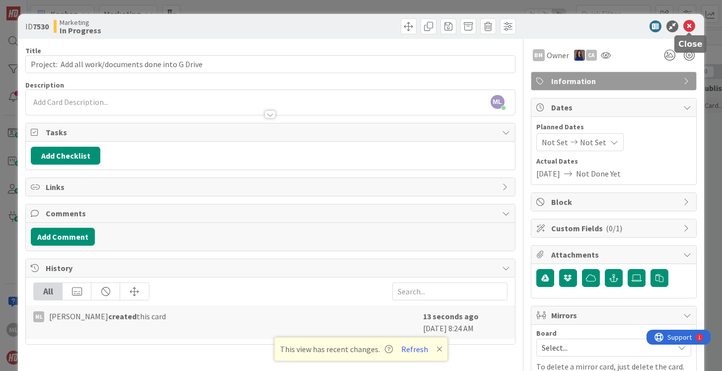
click at [690, 25] on icon at bounding box center [690, 26] width 12 height 12
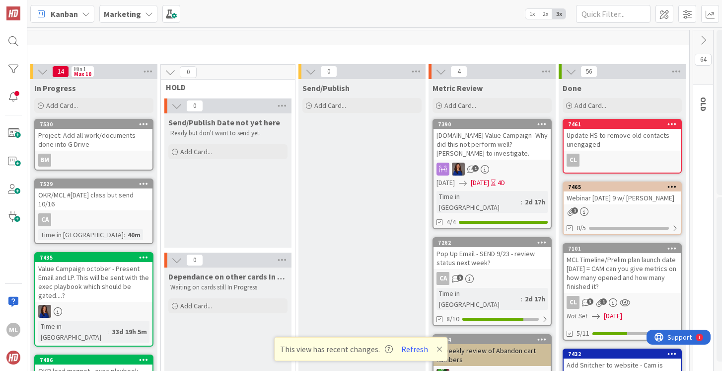
scroll to position [0, 466]
